Goal: Information Seeking & Learning: Learn about a topic

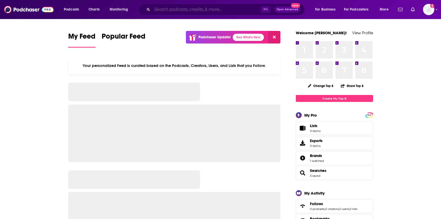
click at [205, 8] on input "Search podcasts, credits, & more..." at bounding box center [206, 9] width 109 height 8
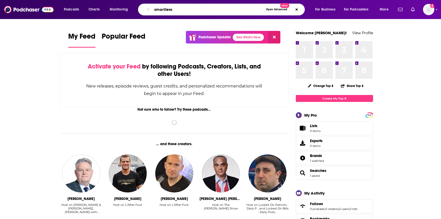
type input "smartless"
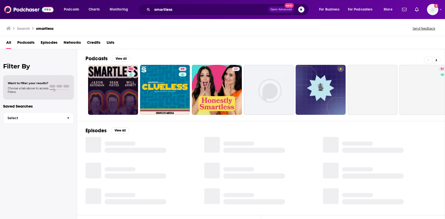
click at [118, 85] on link "94" at bounding box center [113, 90] width 50 height 50
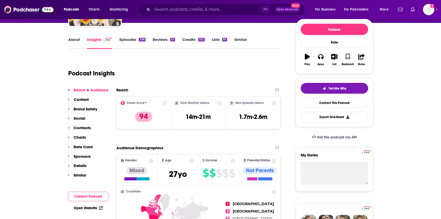
scroll to position [62, 0]
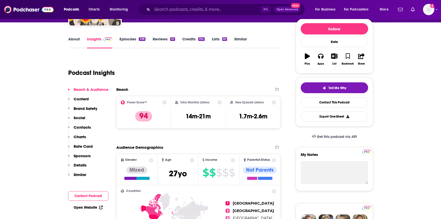
click at [89, 72] on h1 "Podcast Insights" at bounding box center [91, 73] width 47 height 8
click at [112, 74] on h1 "Podcast Insights" at bounding box center [91, 73] width 47 height 8
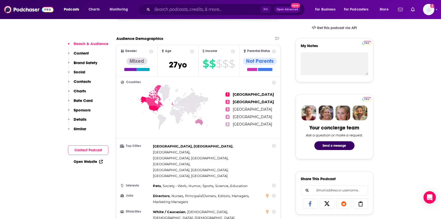
scroll to position [171, 0]
click at [142, 40] on h2 "Audience Demographics" at bounding box center [139, 38] width 47 height 5
click at [158, 39] on h2 "Audience Demographics" at bounding box center [139, 38] width 47 height 5
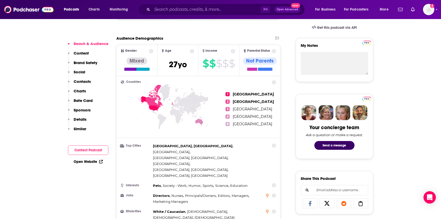
click at [147, 39] on h2 "Audience Demographics" at bounding box center [139, 38] width 47 height 5
click at [175, 39] on div "Audience Demographics" at bounding box center [193, 38] width 154 height 5
click at [155, 36] on h2 "Audience Demographics" at bounding box center [139, 38] width 47 height 5
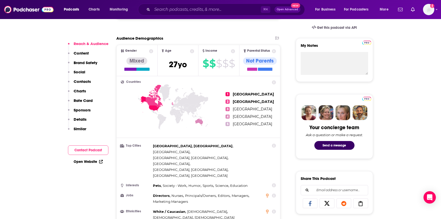
click at [155, 36] on h2 "Audience Demographics" at bounding box center [139, 38] width 47 height 5
click at [150, 41] on div "Audience Demographics" at bounding box center [198, 40] width 164 height 9
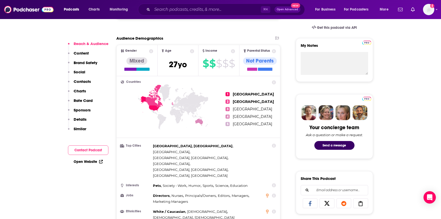
click at [150, 41] on div "Audience Demographics" at bounding box center [198, 40] width 164 height 9
click at [163, 38] on h2 "Audience Demographics" at bounding box center [139, 38] width 47 height 5
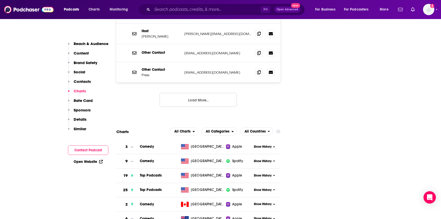
scroll to position [742, 0]
